Goal: Navigation & Orientation: Find specific page/section

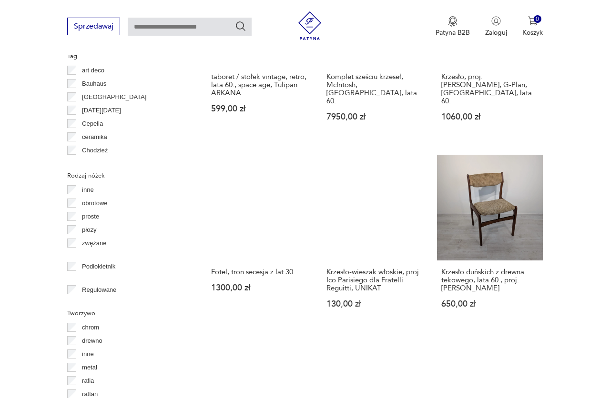
scroll to position [1176, 0]
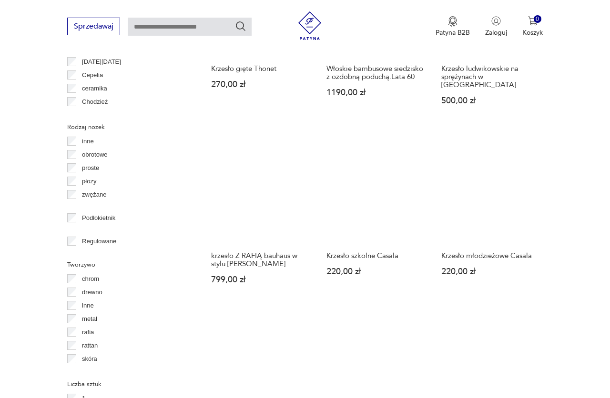
scroll to position [1322, 0]
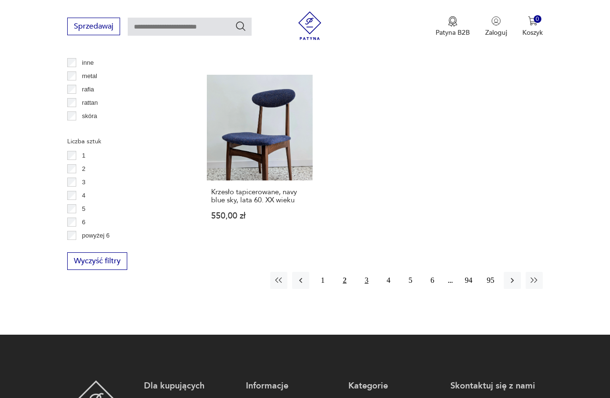
click at [363, 272] on button "3" at bounding box center [366, 280] width 17 height 17
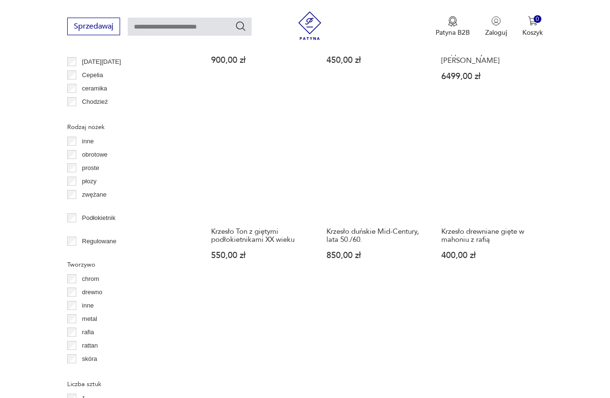
scroll to position [1225, 0]
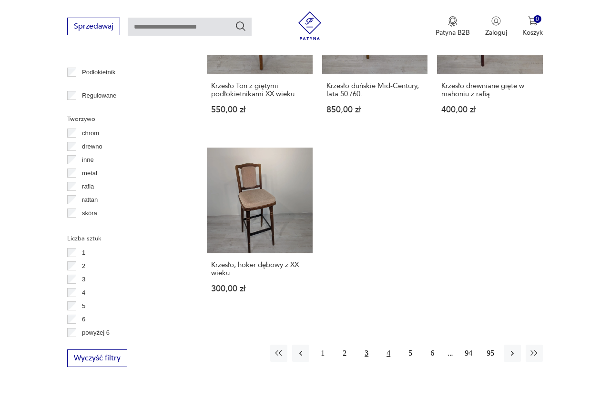
click at [386, 345] on button "4" at bounding box center [388, 353] width 17 height 17
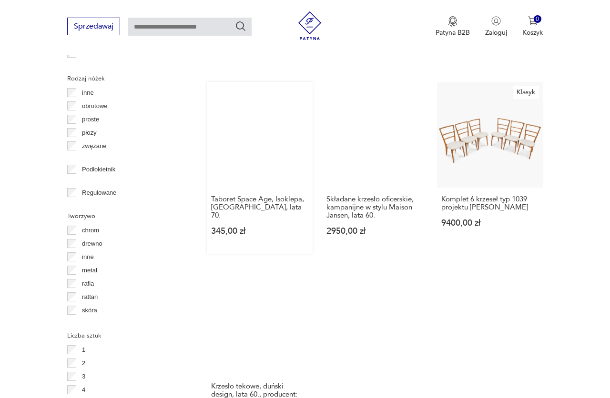
scroll to position [1274, 0]
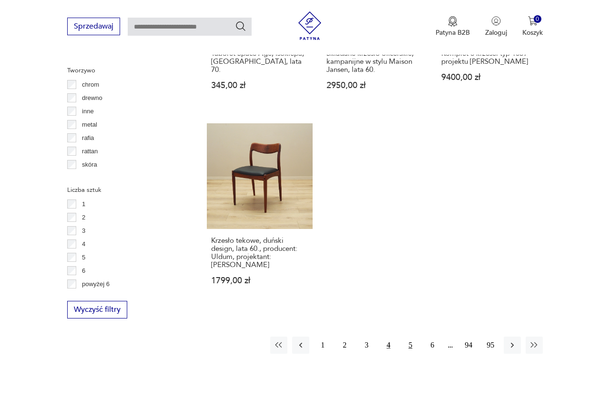
click at [407, 337] on button "5" at bounding box center [410, 345] width 17 height 17
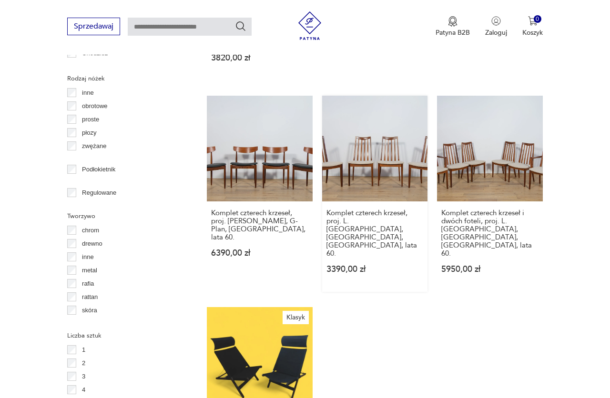
scroll to position [1274, 0]
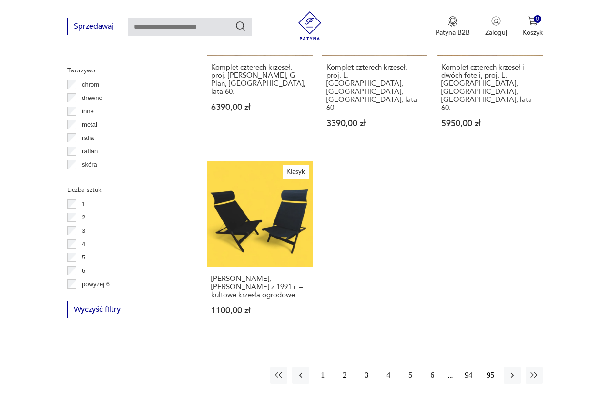
click at [436, 367] on button "6" at bounding box center [432, 375] width 17 height 17
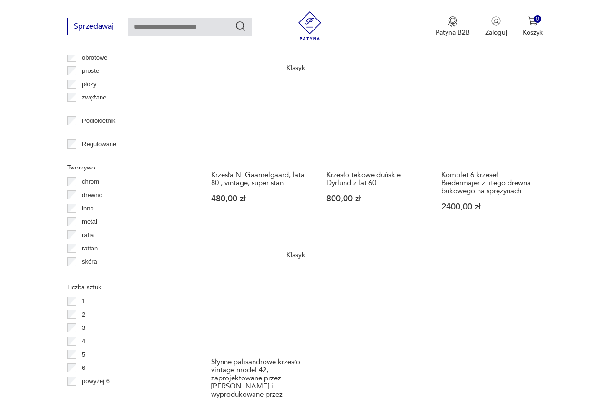
scroll to position [1322, 0]
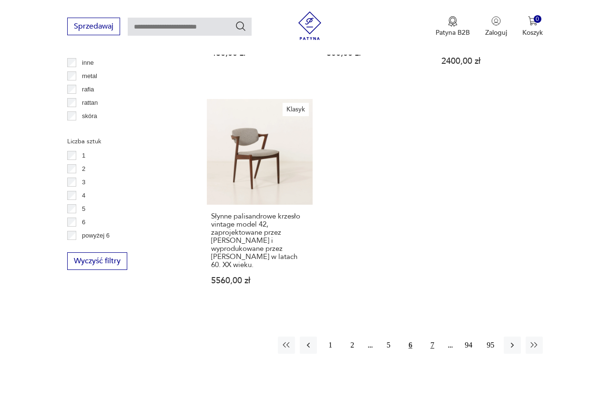
click at [429, 337] on button "7" at bounding box center [432, 345] width 17 height 17
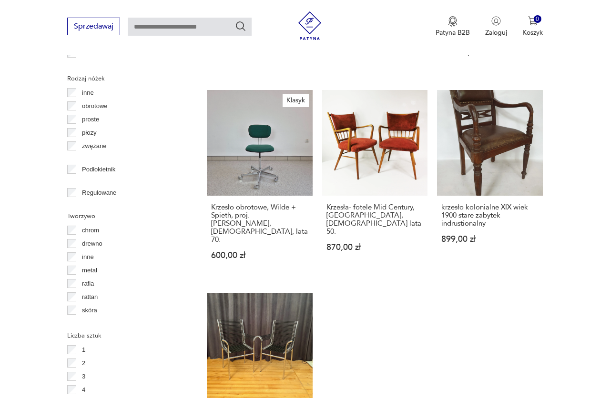
scroll to position [1322, 0]
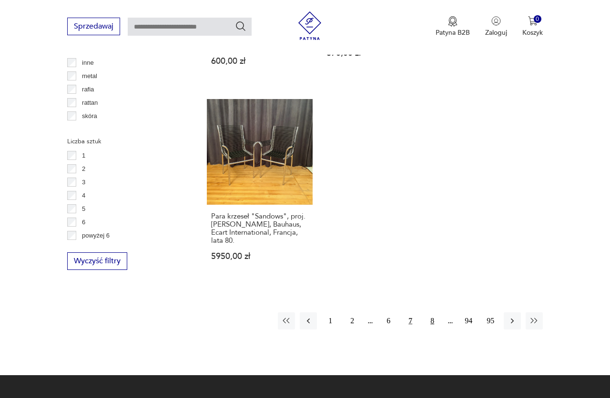
click at [431, 313] on button "8" at bounding box center [432, 321] width 17 height 17
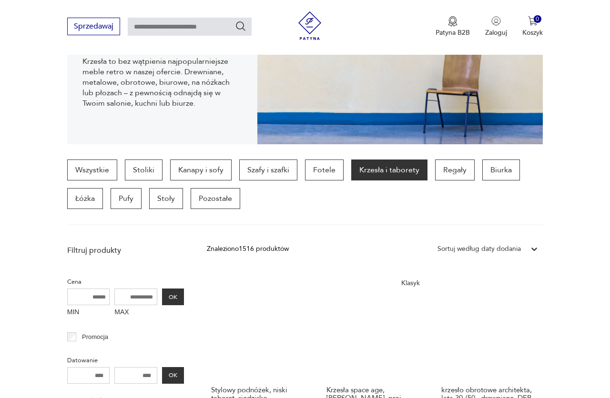
scroll to position [59, 0]
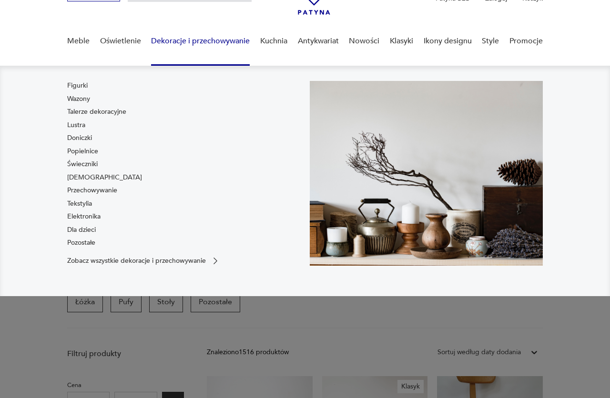
click at [183, 45] on link "Dekoracje i przechowywanie" at bounding box center [200, 41] width 99 height 37
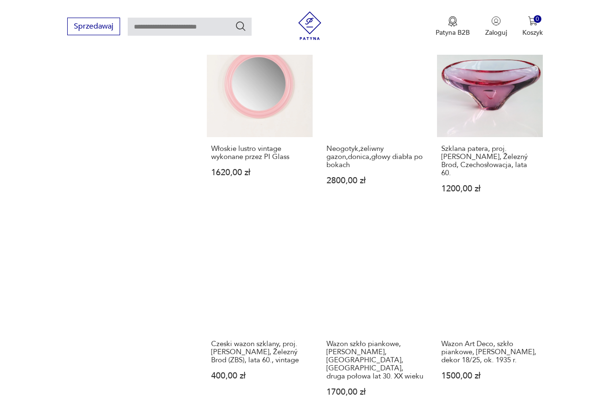
scroll to position [1261, 0]
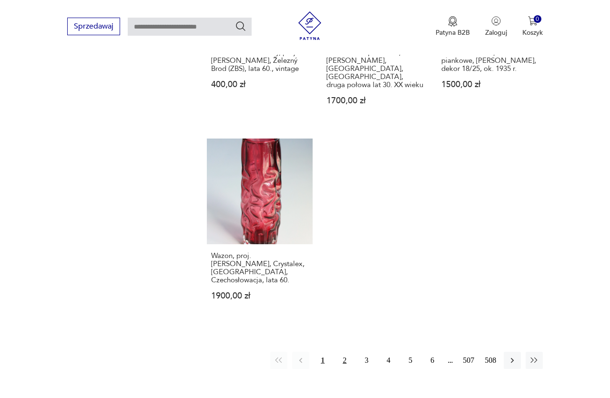
click at [343, 352] on button "2" at bounding box center [344, 360] width 17 height 17
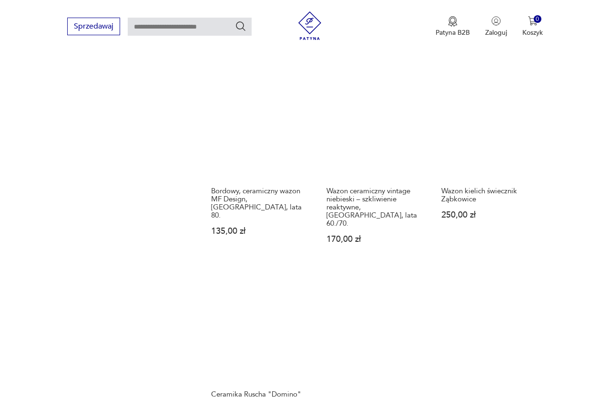
scroll to position [1371, 0]
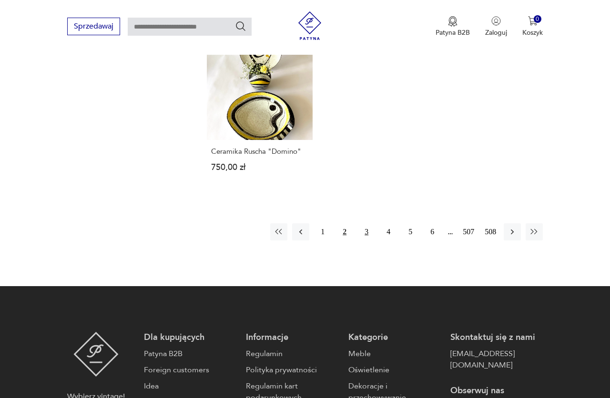
click at [360, 223] on button "3" at bounding box center [366, 231] width 17 height 17
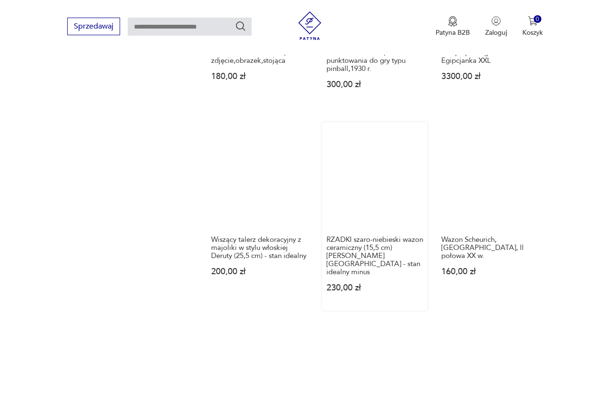
scroll to position [1322, 0]
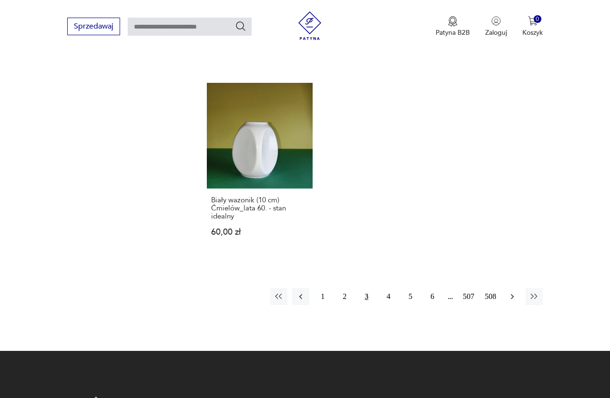
click at [511, 292] on icon "button" at bounding box center [512, 297] width 10 height 10
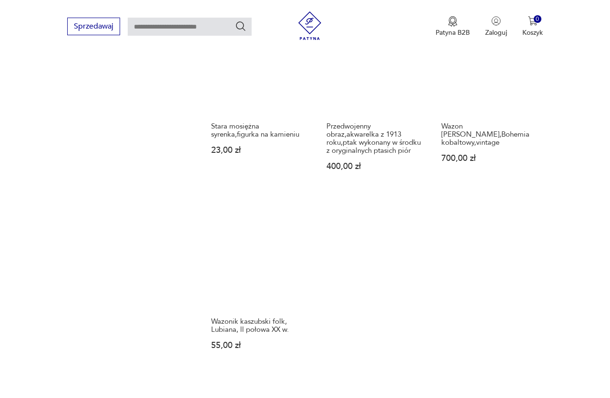
scroll to position [1274, 0]
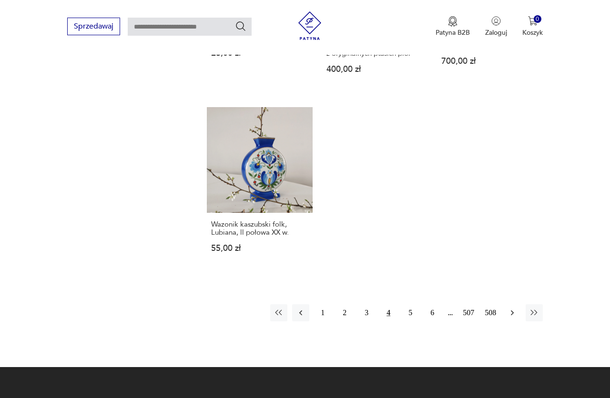
click at [510, 308] on icon "button" at bounding box center [512, 313] width 10 height 10
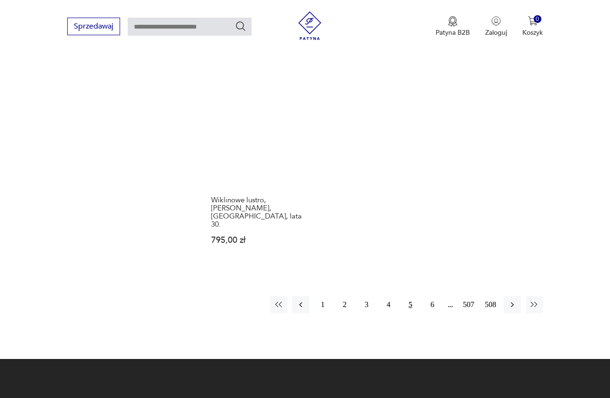
scroll to position [1322, 0]
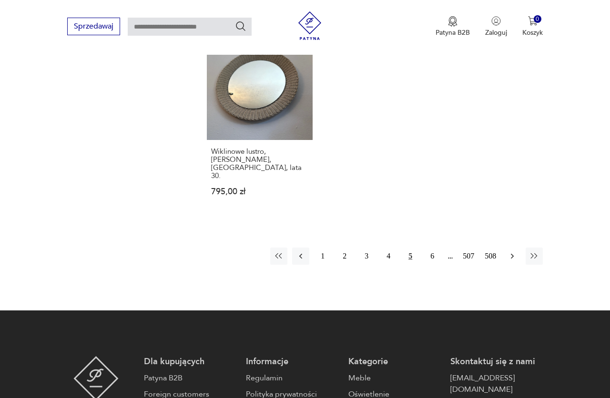
click at [508, 252] on icon "button" at bounding box center [512, 257] width 10 height 10
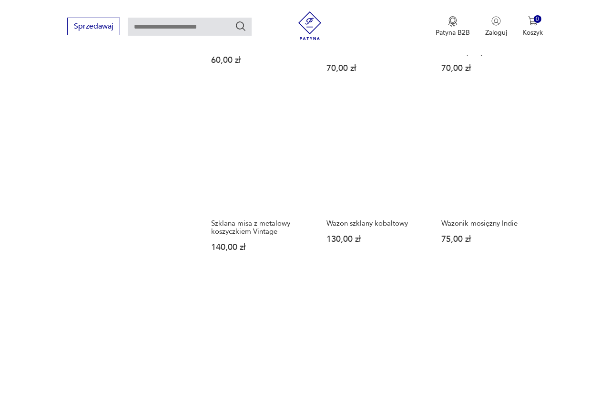
scroll to position [1225, 0]
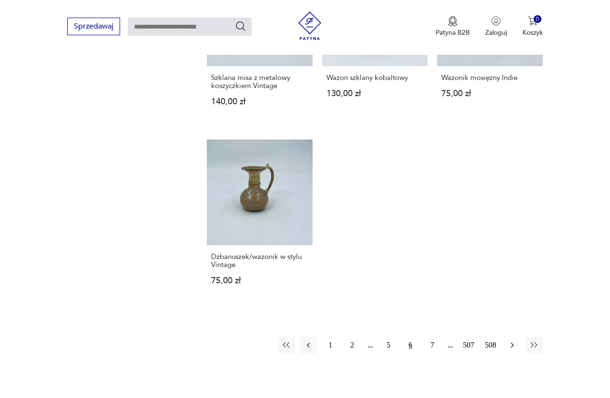
click at [513, 341] on icon "button" at bounding box center [512, 346] width 10 height 10
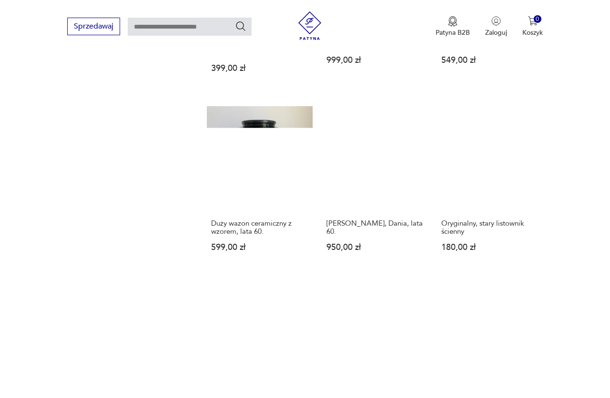
scroll to position [1225, 0]
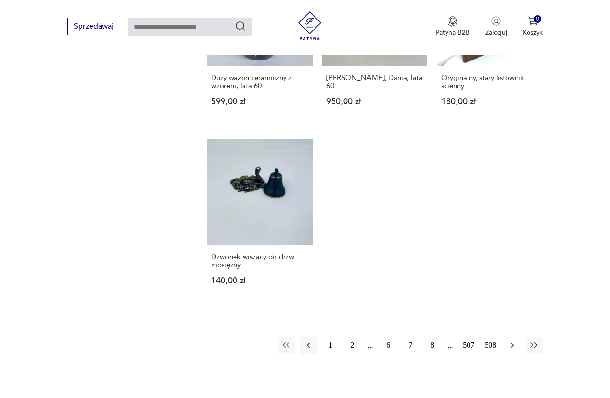
click at [512, 337] on button "button" at bounding box center [512, 345] width 17 height 17
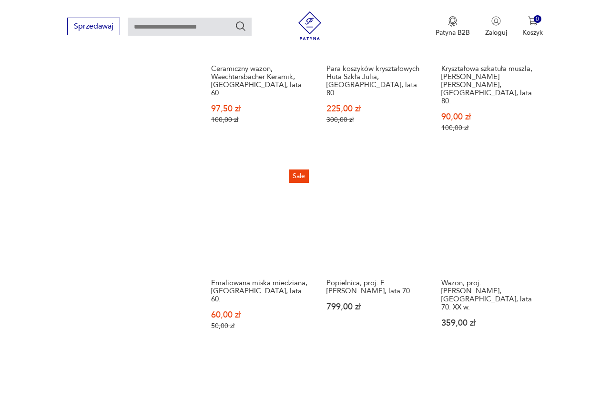
scroll to position [1225, 0]
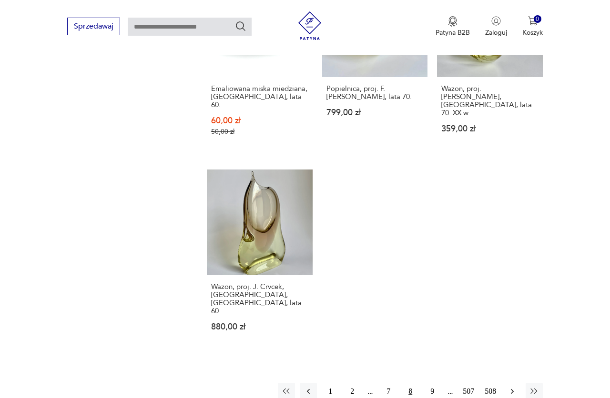
click at [508, 387] on icon "button" at bounding box center [512, 392] width 10 height 10
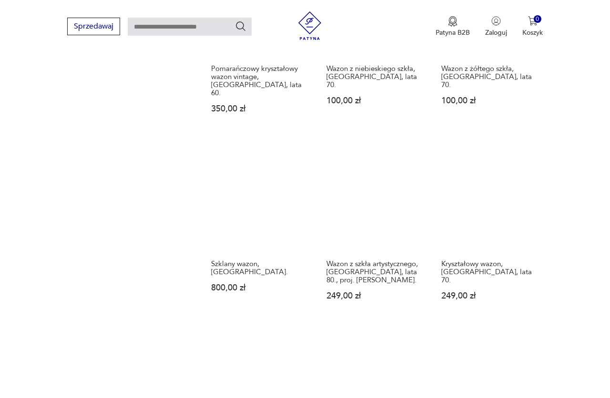
scroll to position [1322, 0]
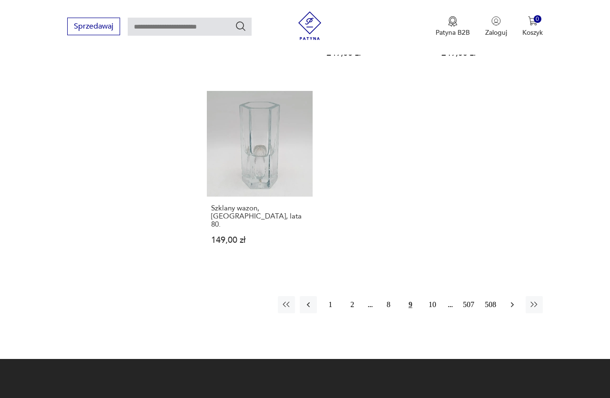
click at [516, 300] on icon "button" at bounding box center [512, 305] width 10 height 10
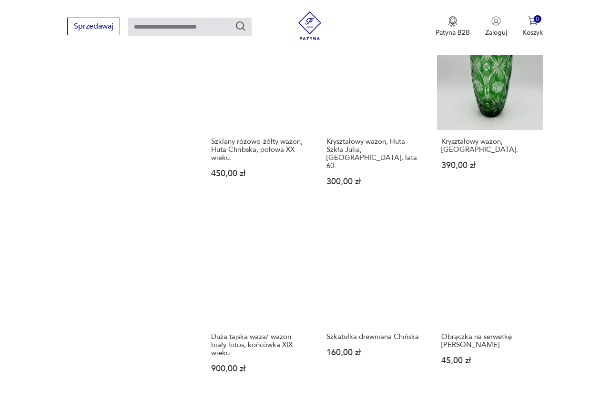
scroll to position [1225, 0]
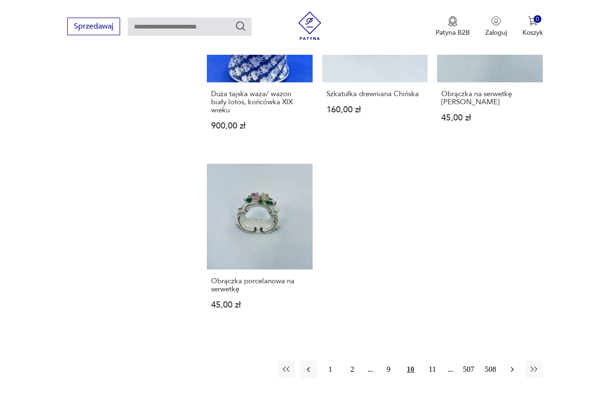
click at [507, 361] on button "button" at bounding box center [512, 369] width 17 height 17
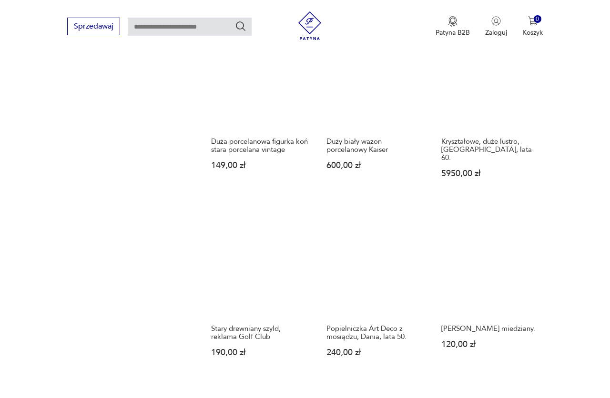
scroll to position [1225, 0]
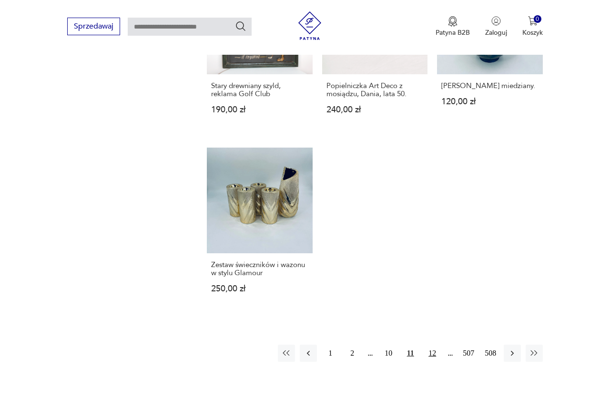
click at [438, 345] on button "12" at bounding box center [432, 353] width 17 height 17
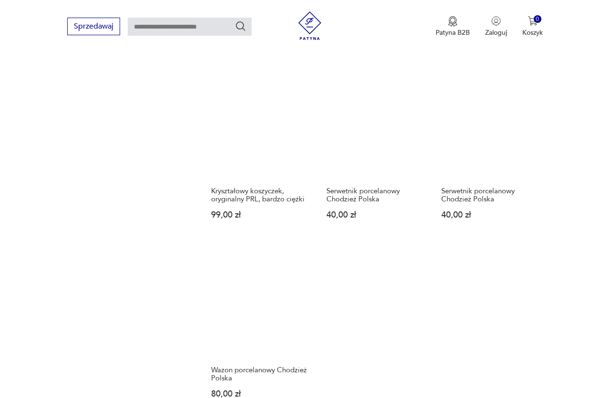
scroll to position [1274, 0]
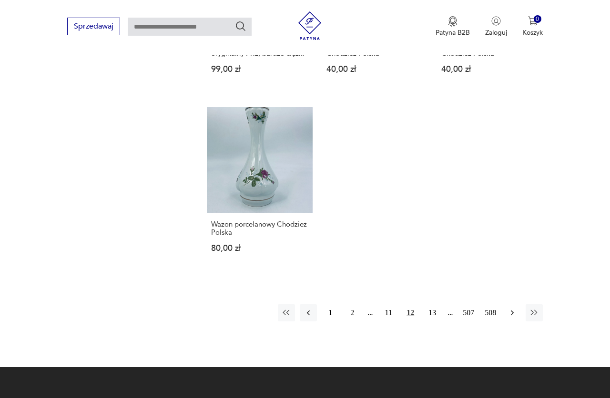
click at [516, 308] on icon "button" at bounding box center [512, 313] width 10 height 10
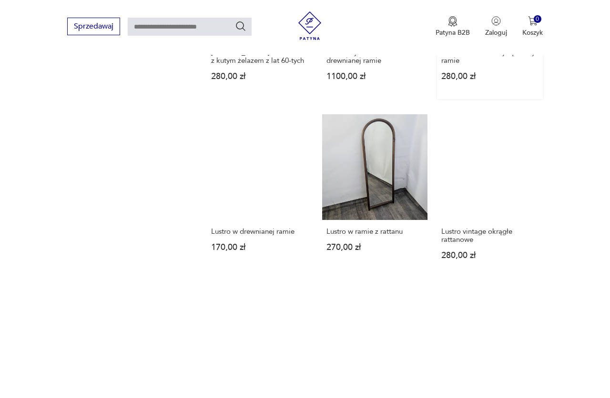
scroll to position [1225, 0]
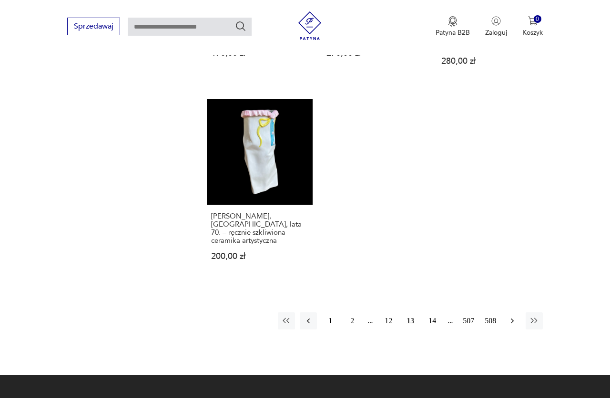
click at [512, 316] on icon "button" at bounding box center [512, 321] width 10 height 10
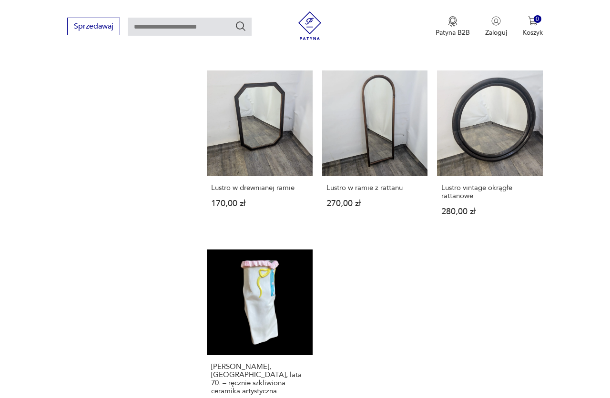
scroll to position [1172, 0]
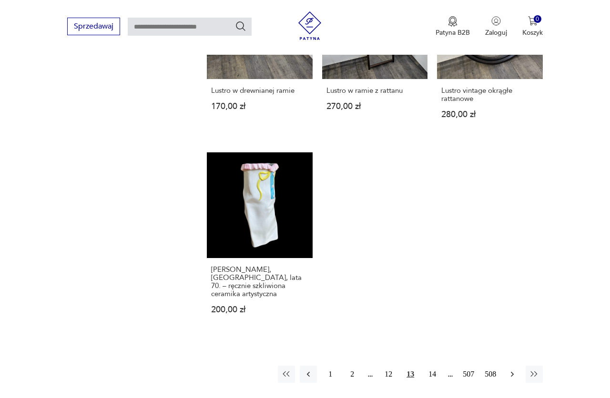
click at [510, 370] on icon "button" at bounding box center [512, 375] width 10 height 10
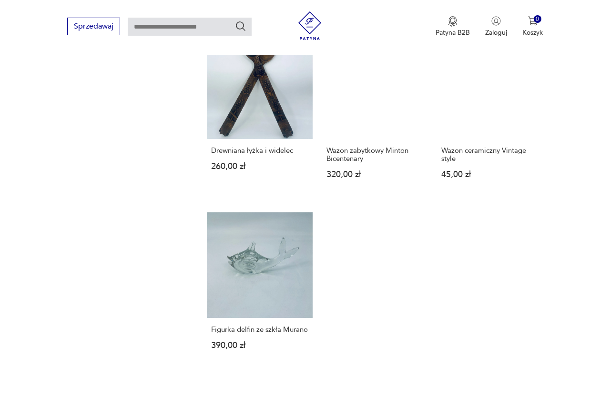
scroll to position [1225, 0]
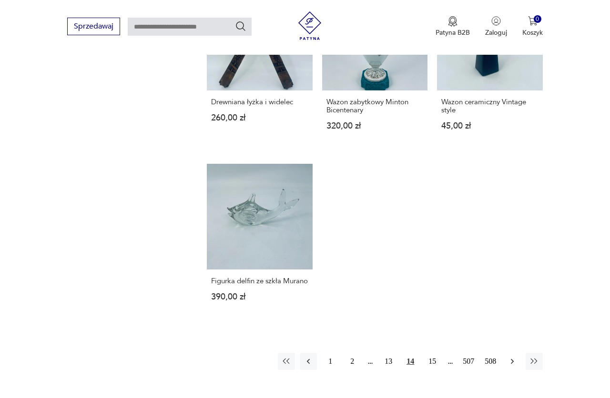
click at [510, 357] on icon "button" at bounding box center [512, 362] width 10 height 10
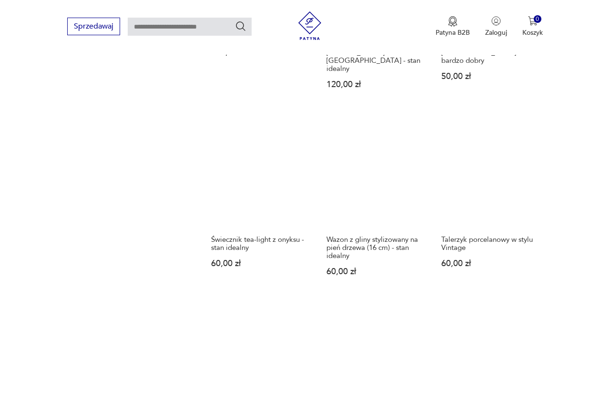
scroll to position [1274, 0]
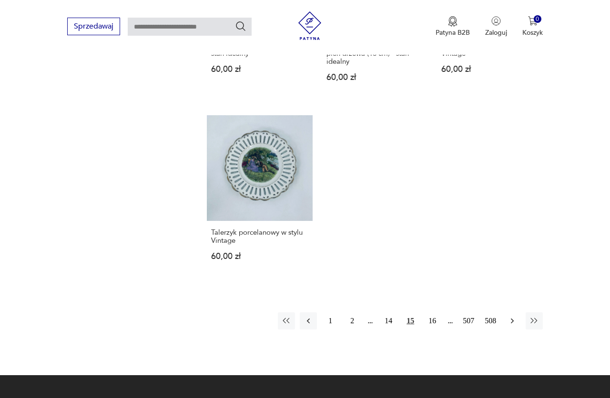
click at [507, 313] on button "button" at bounding box center [512, 321] width 17 height 17
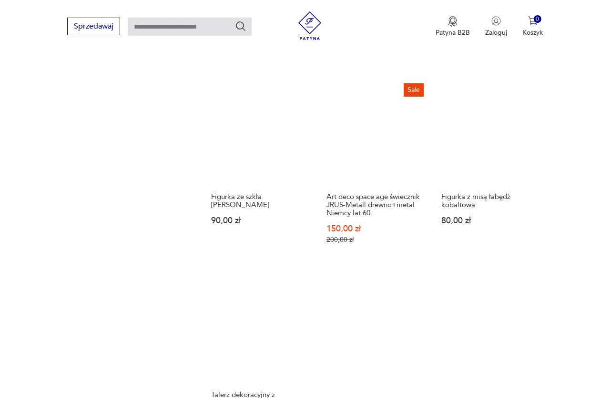
scroll to position [1225, 0]
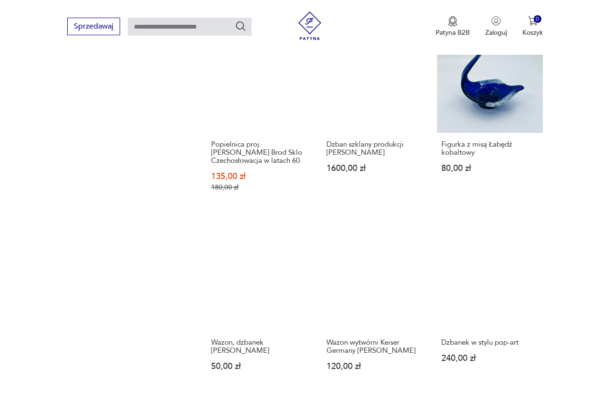
scroll to position [1176, 0]
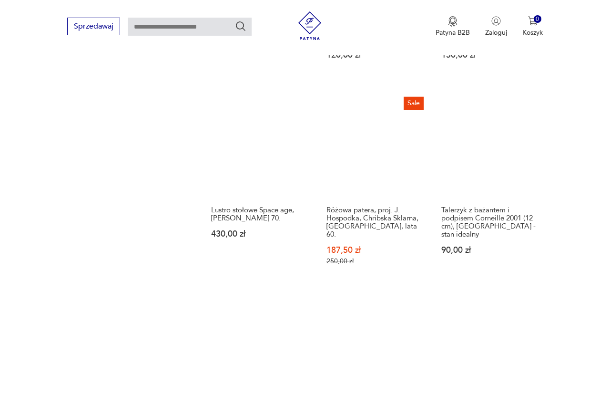
scroll to position [1322, 0]
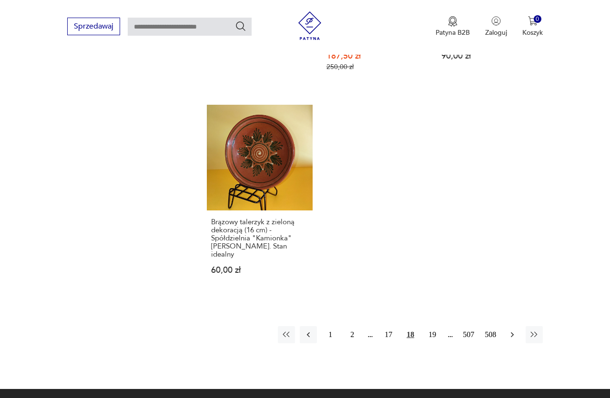
click at [507, 326] on button "button" at bounding box center [512, 334] width 17 height 17
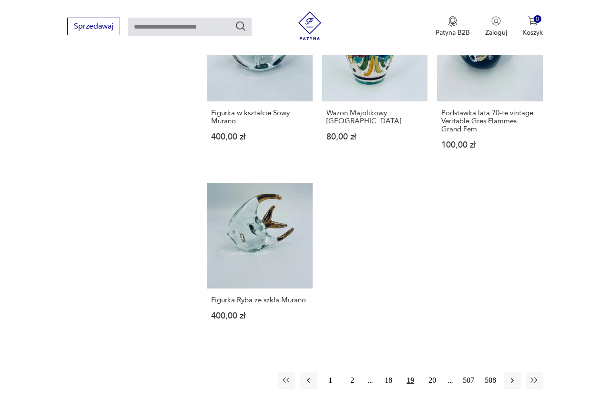
scroll to position [1322, 0]
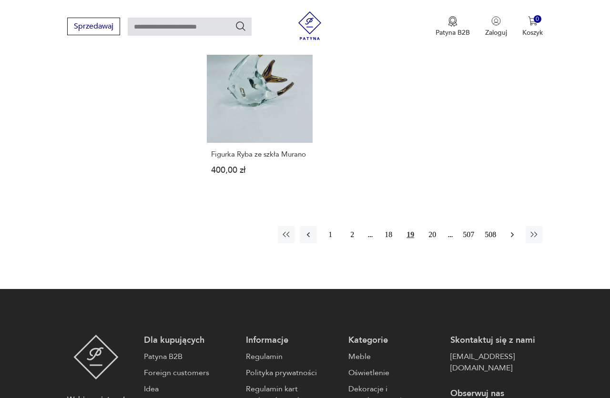
click at [510, 236] on icon "button" at bounding box center [512, 235] width 10 height 10
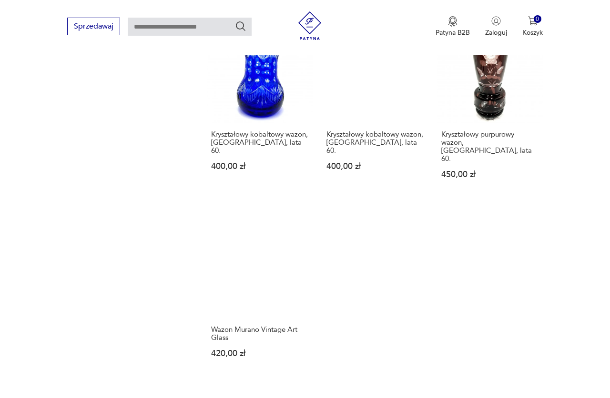
scroll to position [1274, 0]
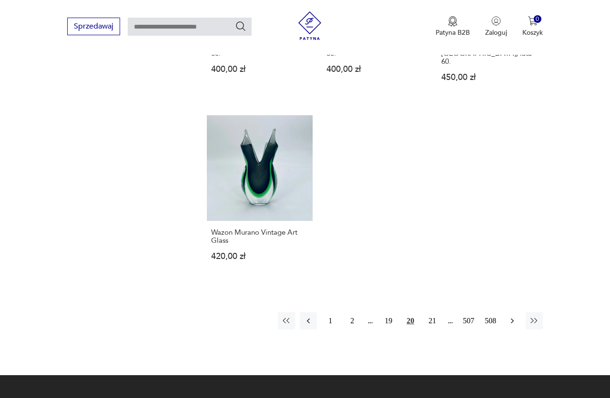
click at [507, 313] on button "button" at bounding box center [512, 321] width 17 height 17
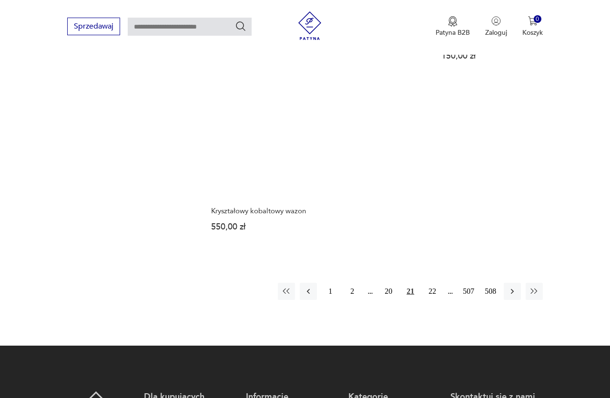
scroll to position [1322, 0]
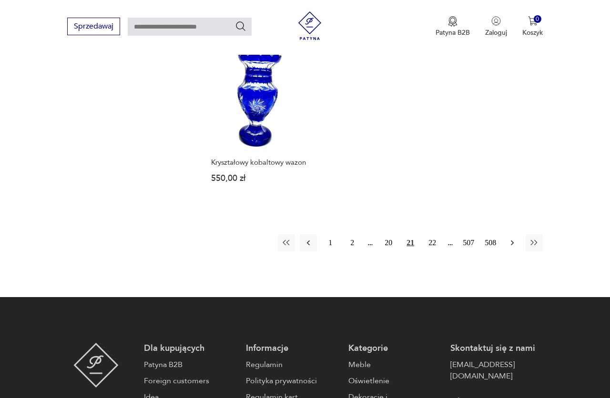
click at [514, 238] on icon "button" at bounding box center [512, 243] width 10 height 10
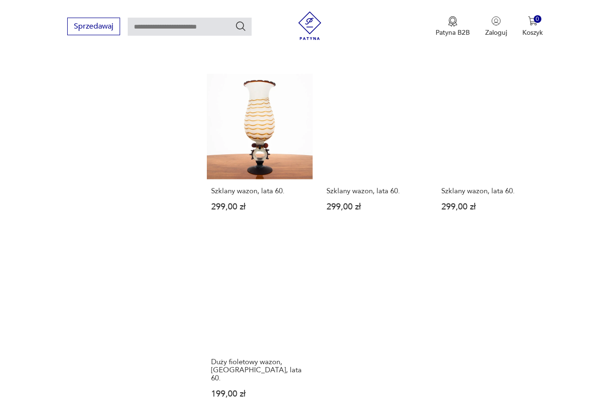
scroll to position [1225, 0]
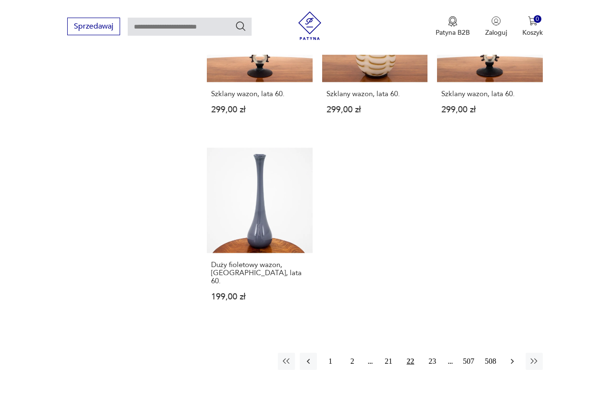
click at [515, 357] on icon "button" at bounding box center [512, 362] width 10 height 10
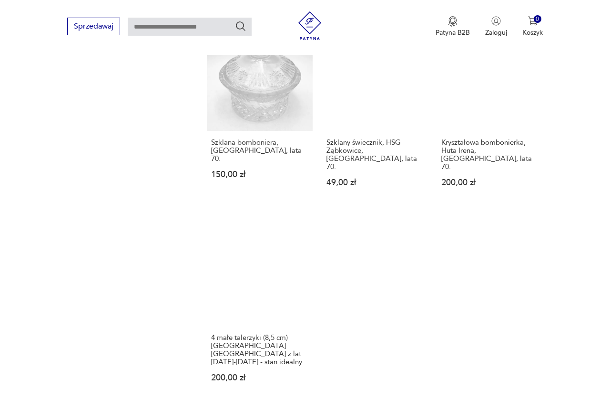
scroll to position [1274, 0]
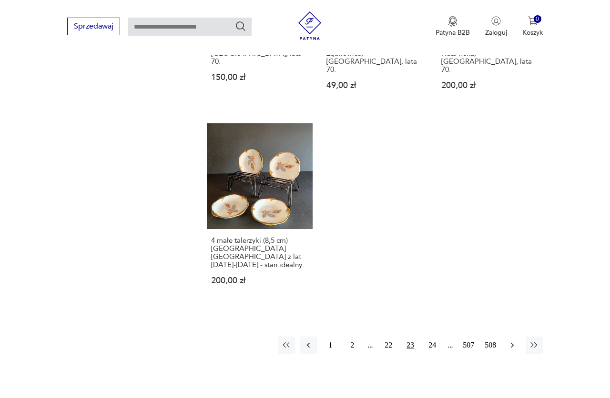
click at [511, 341] on icon "button" at bounding box center [512, 346] width 10 height 10
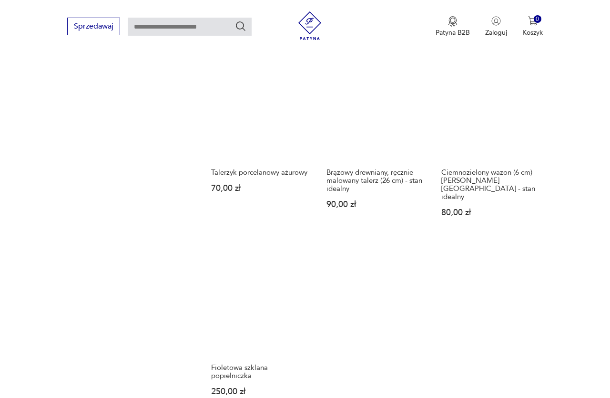
scroll to position [1322, 0]
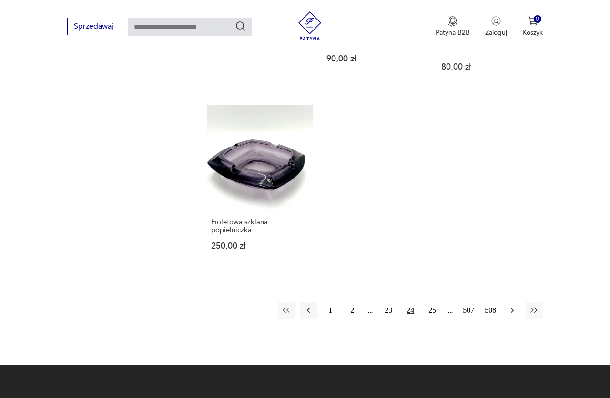
click at [511, 302] on button "button" at bounding box center [512, 310] width 17 height 17
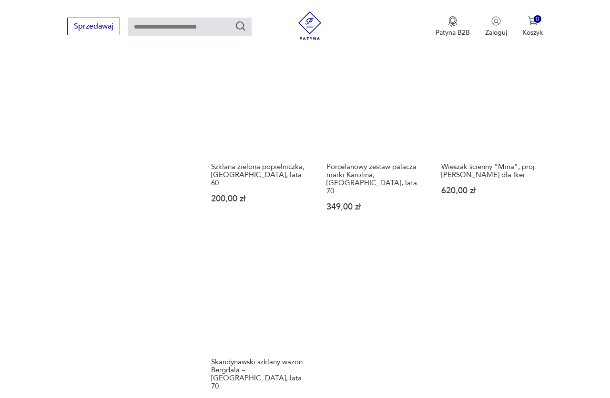
scroll to position [1274, 0]
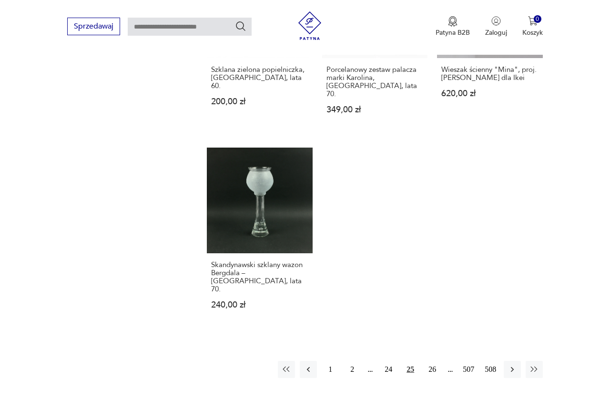
click at [519, 361] on button "button" at bounding box center [512, 369] width 17 height 17
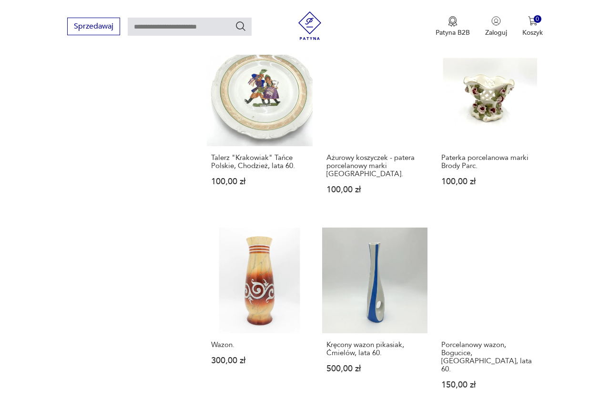
scroll to position [1176, 0]
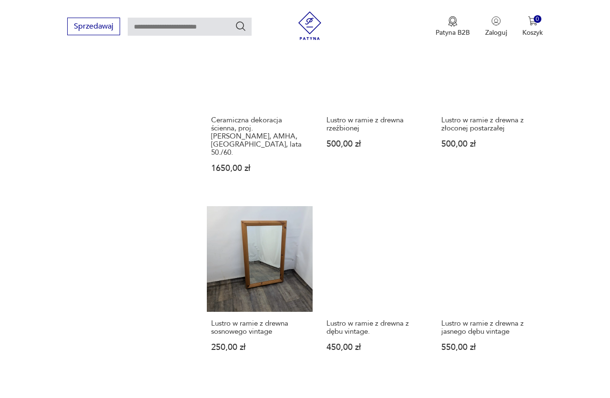
scroll to position [1225, 0]
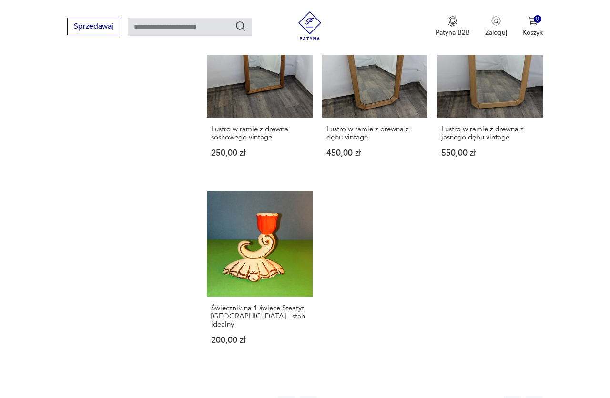
drag, startPoint x: 510, startPoint y: 372, endPoint x: 514, endPoint y: 356, distance: 15.7
click at [510, 398] on icon "button" at bounding box center [512, 405] width 10 height 10
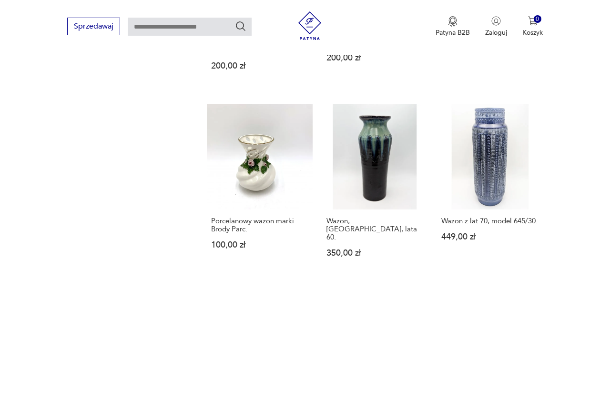
scroll to position [1274, 0]
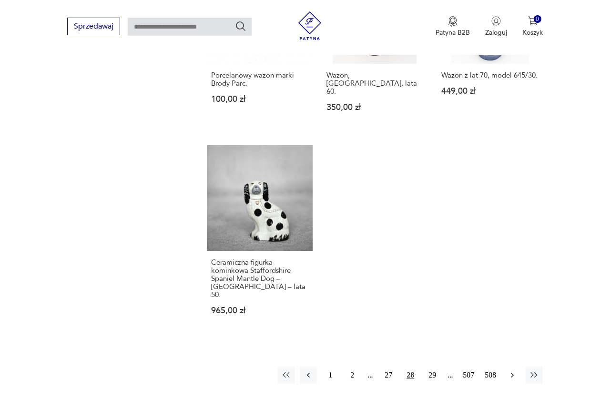
click at [512, 371] on icon "button" at bounding box center [512, 376] width 10 height 10
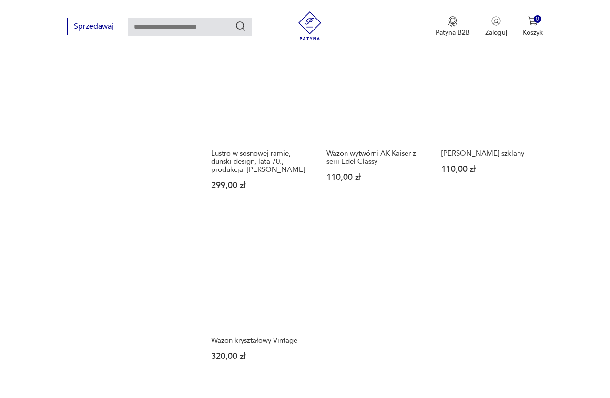
scroll to position [1322, 0]
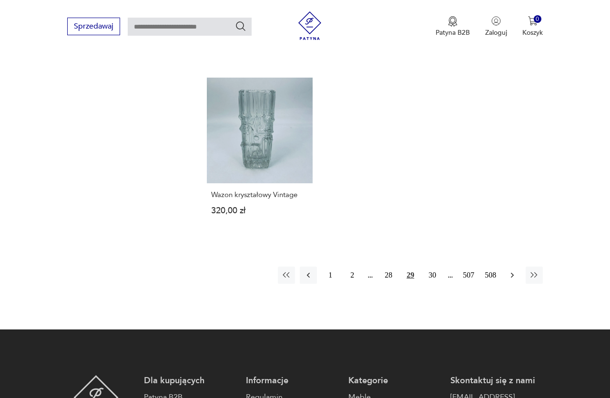
click at [516, 271] on icon "button" at bounding box center [512, 276] width 10 height 10
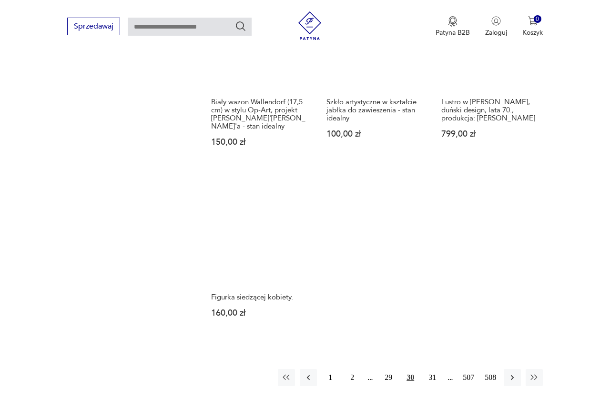
scroll to position [1419, 0]
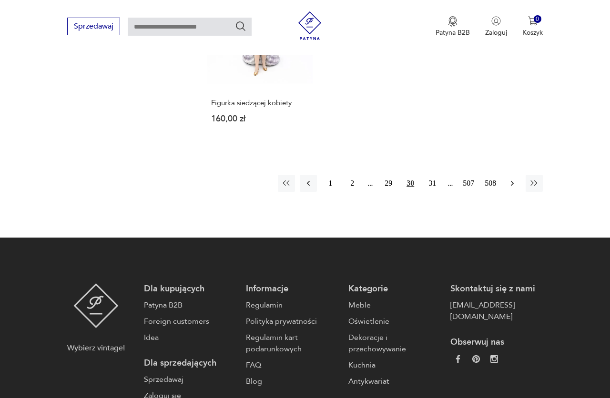
click at [515, 175] on button "button" at bounding box center [512, 183] width 17 height 17
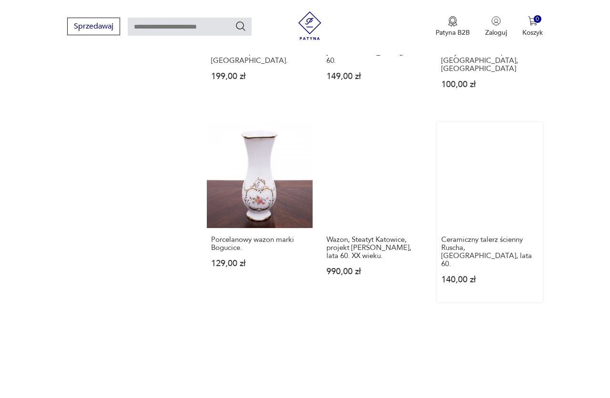
scroll to position [1274, 0]
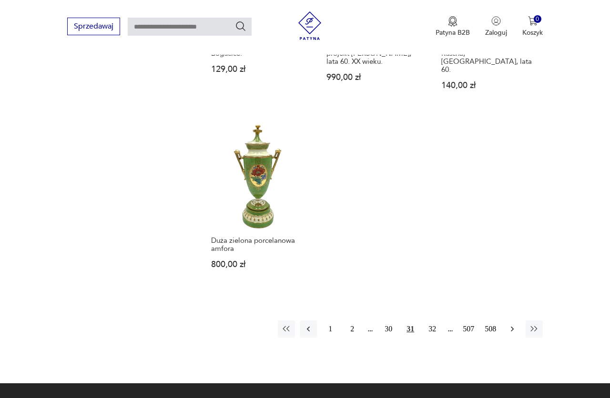
click at [517, 321] on button "button" at bounding box center [512, 329] width 17 height 17
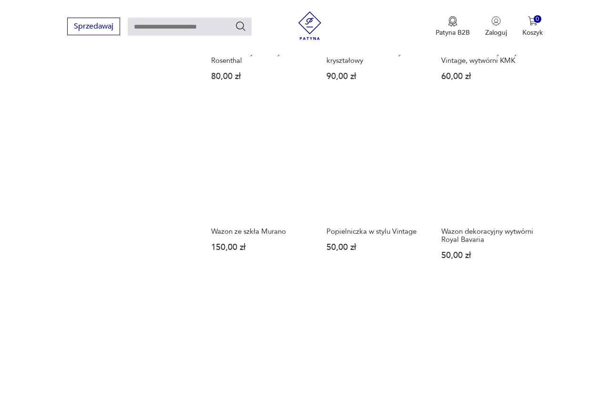
scroll to position [1225, 0]
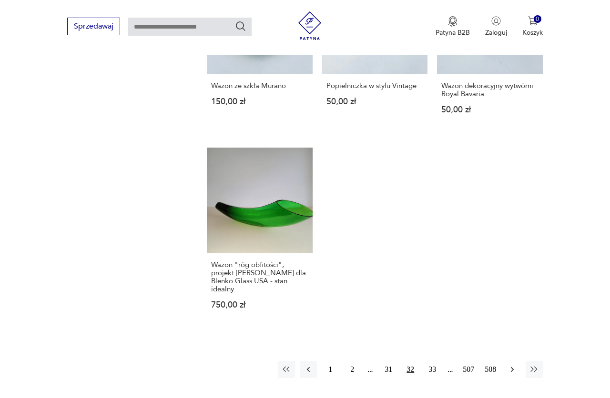
click at [508, 365] on icon "button" at bounding box center [512, 370] width 10 height 10
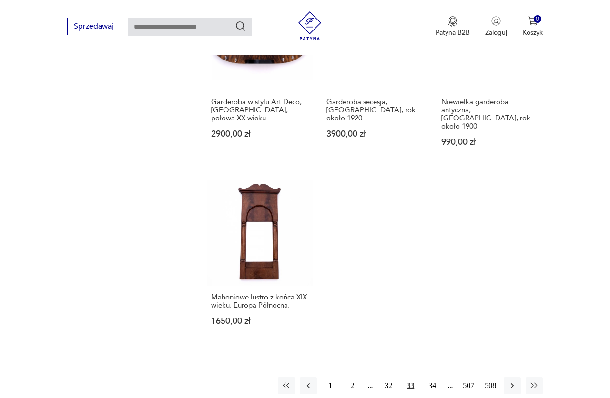
scroll to position [1274, 0]
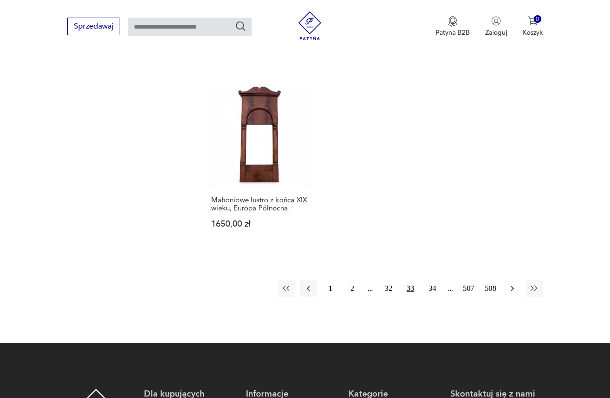
click at [517, 280] on button "button" at bounding box center [512, 288] width 17 height 17
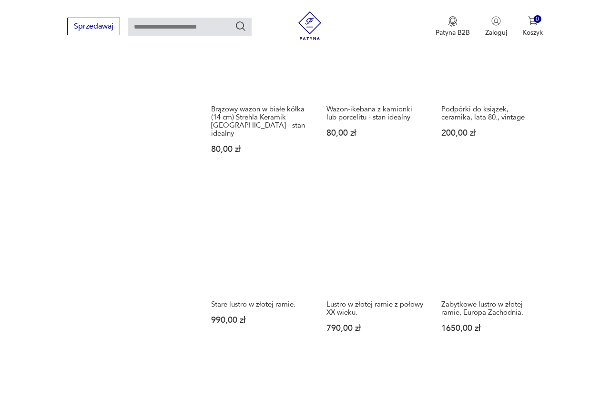
scroll to position [1225, 0]
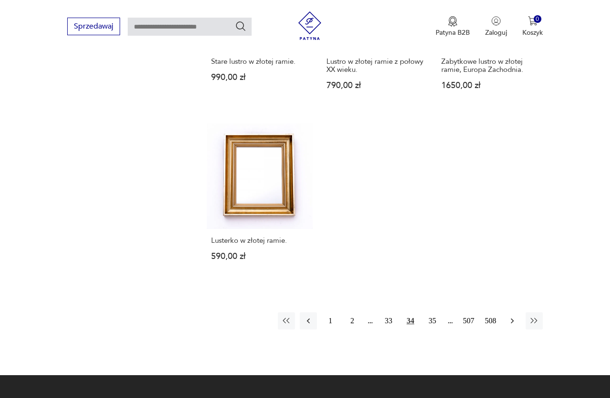
click at [518, 313] on button "button" at bounding box center [512, 321] width 17 height 17
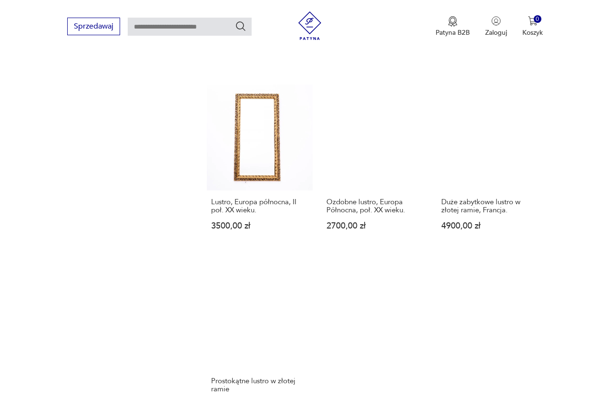
scroll to position [1274, 0]
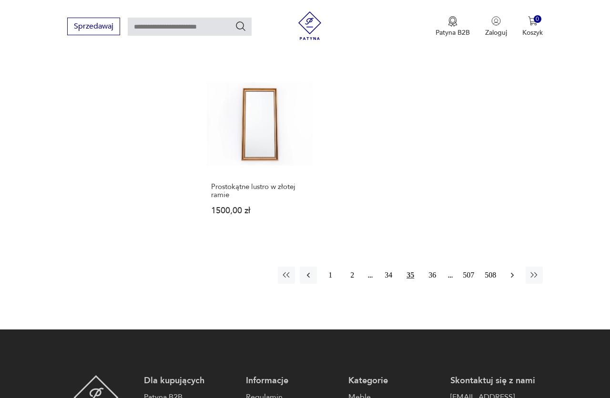
click at [507, 274] on button "button" at bounding box center [512, 275] width 17 height 17
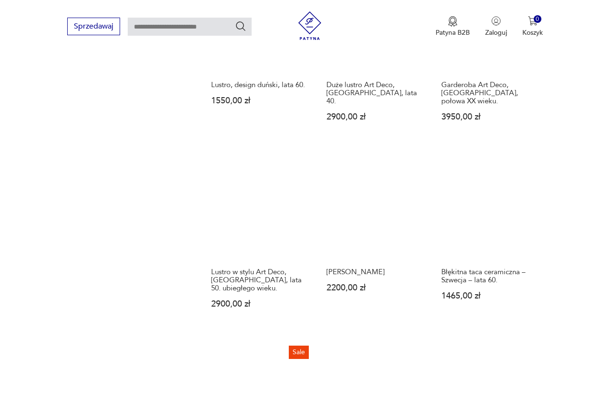
scroll to position [1176, 0]
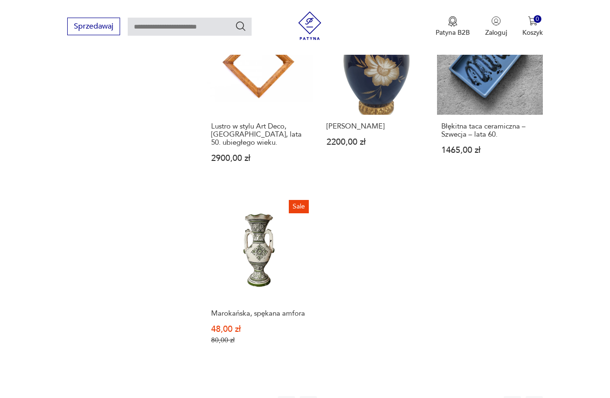
drag, startPoint x: 510, startPoint y: 344, endPoint x: 513, endPoint y: 352, distance: 8.0
click at [516, 398] on icon "button" at bounding box center [512, 405] width 10 height 10
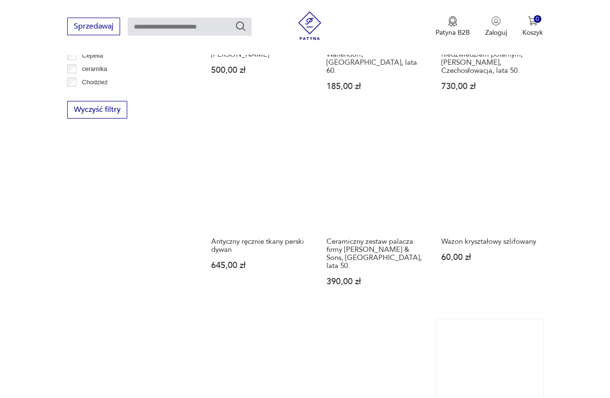
scroll to position [1079, 0]
